Goal: Task Accomplishment & Management: Use online tool/utility

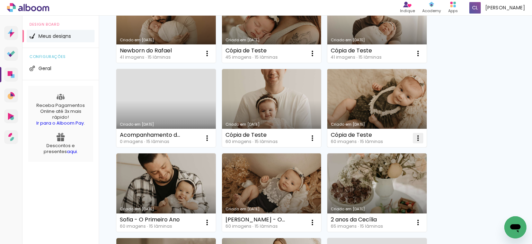
scroll to position [104, 0]
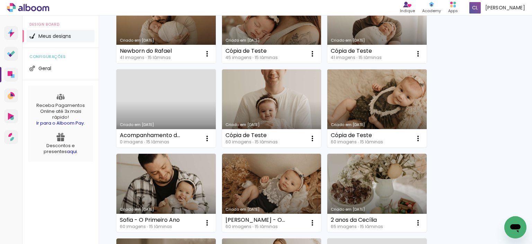
click at [409, 107] on link "Criado em [DATE]" at bounding box center [376, 108] width 99 height 78
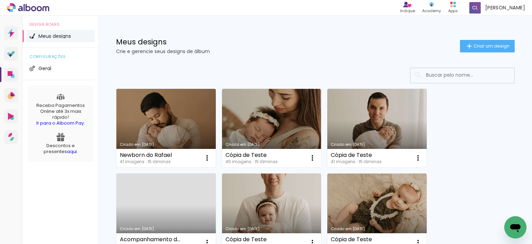
click at [159, 132] on link "Criado em [DATE]" at bounding box center [165, 128] width 99 height 78
